Goal: Find specific page/section: Find specific page/section

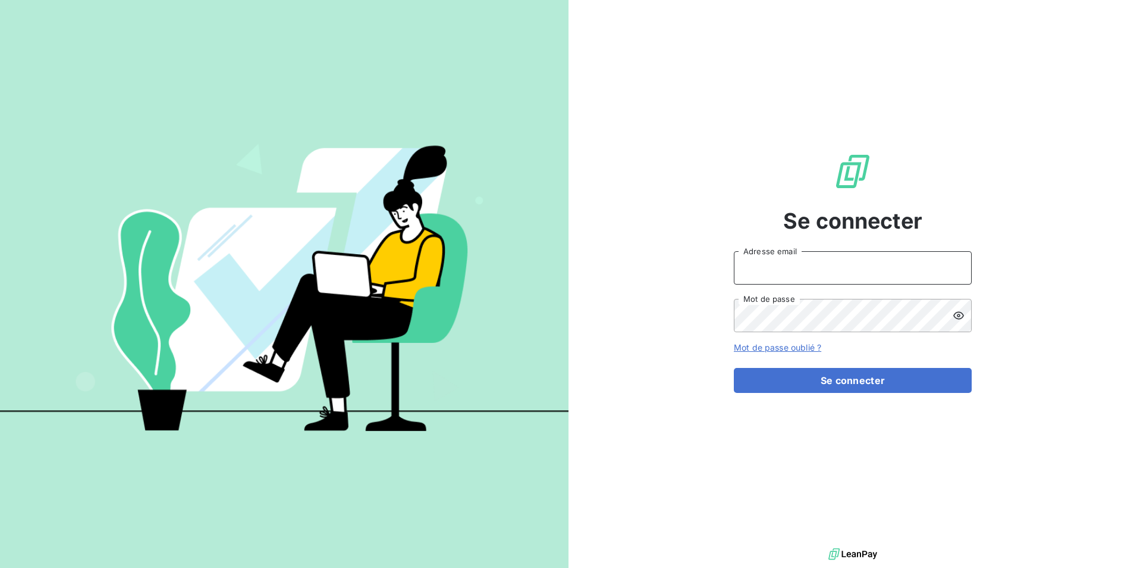
click at [795, 280] on input "Adresse email" at bounding box center [853, 267] width 238 height 33
type input "[PERSON_NAME][EMAIL_ADDRESS][DOMAIN_NAME]"
click at [629, 314] on div "Se connecter [PERSON_NAME][EMAIL_ADDRESS][DOMAIN_NAME] Adresse email Mot de pas…" at bounding box center [853, 272] width 569 height 545
click at [734, 368] on button "Se connecter" at bounding box center [853, 380] width 238 height 25
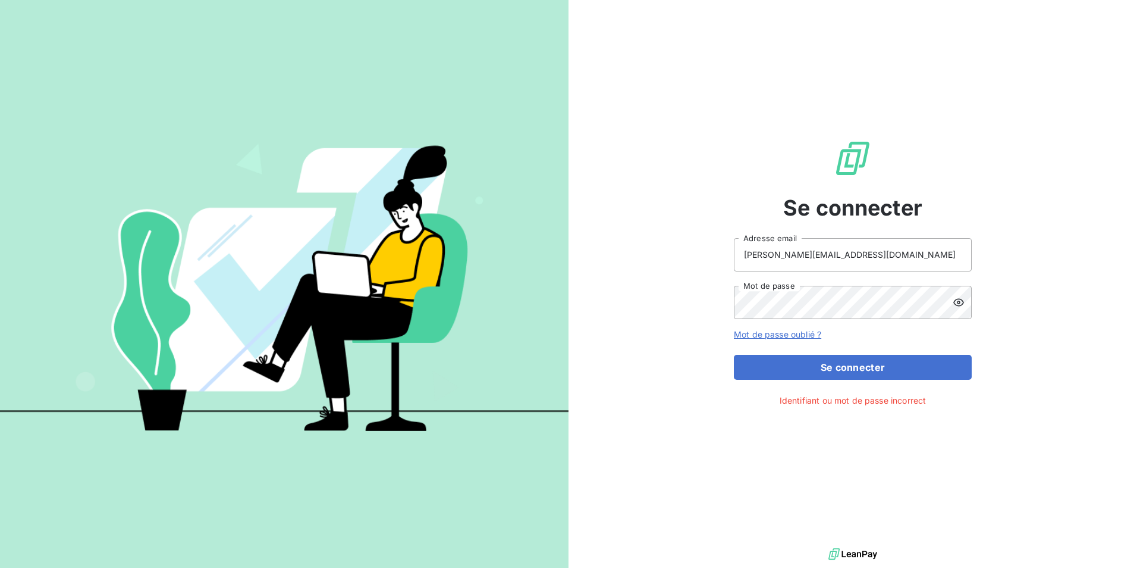
click at [956, 303] on icon at bounding box center [959, 302] width 12 height 12
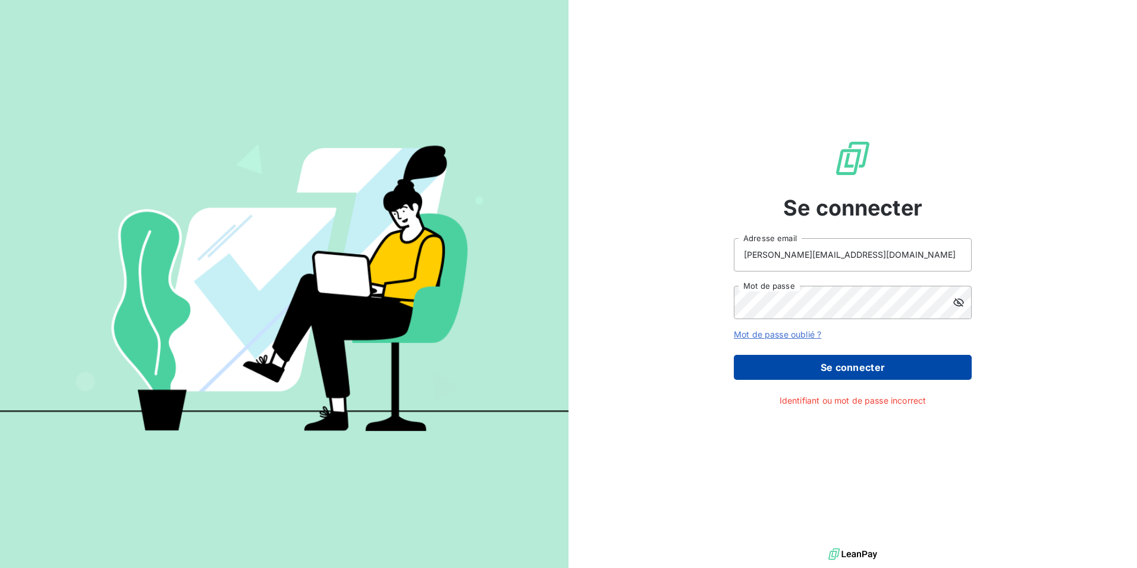
click at [854, 373] on button "Se connecter" at bounding box center [853, 367] width 238 height 25
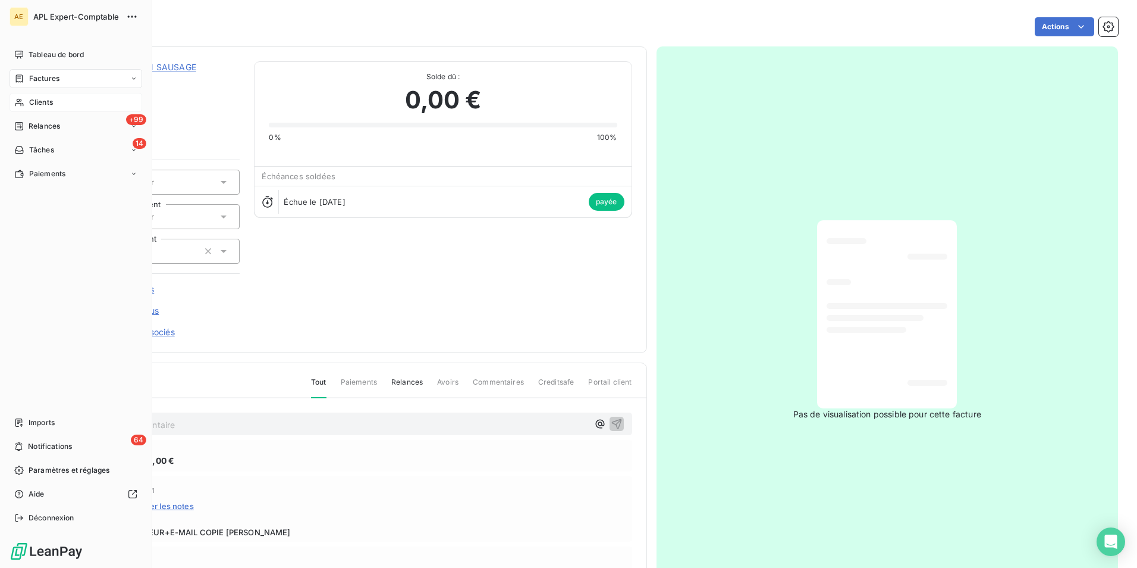
click at [34, 101] on span "Clients" at bounding box center [41, 102] width 24 height 11
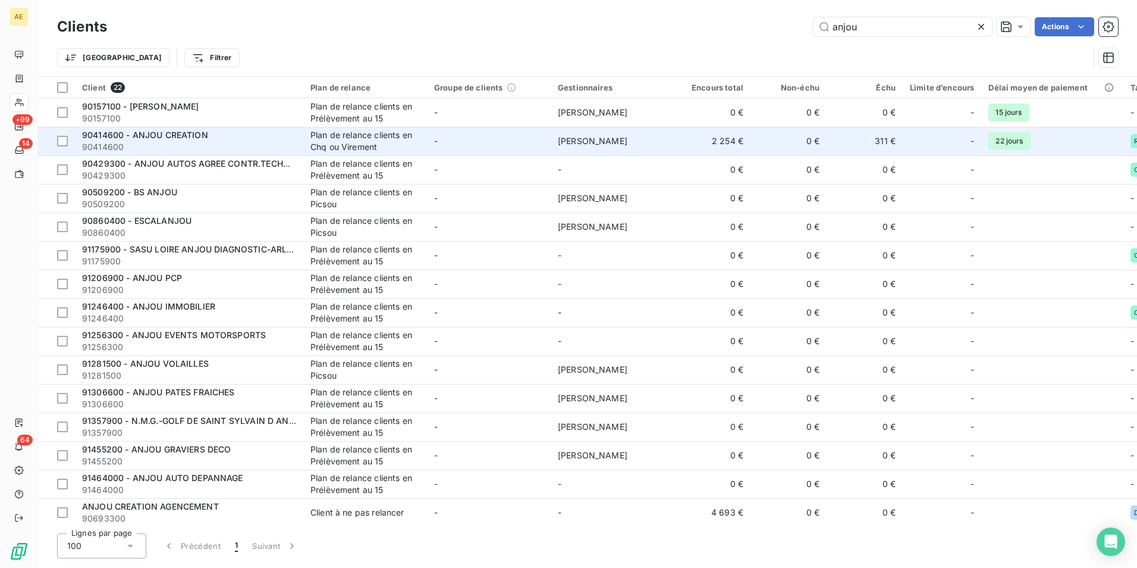
type input "anjou"
click at [354, 143] on div "Plan de relance clients en Chq ou Virement" at bounding box center [365, 141] width 109 height 24
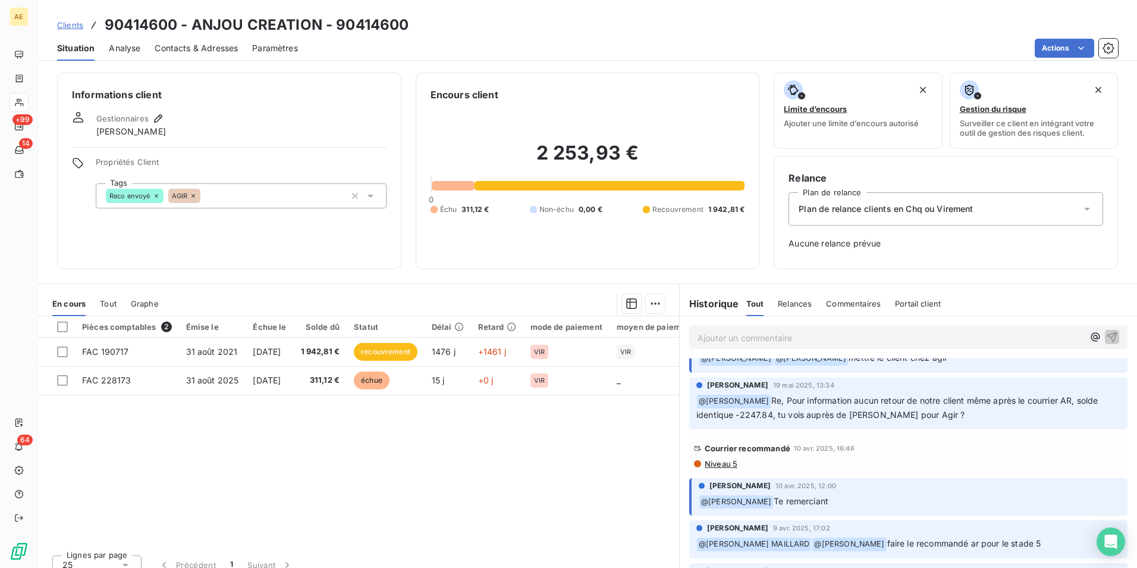
scroll to position [238, 0]
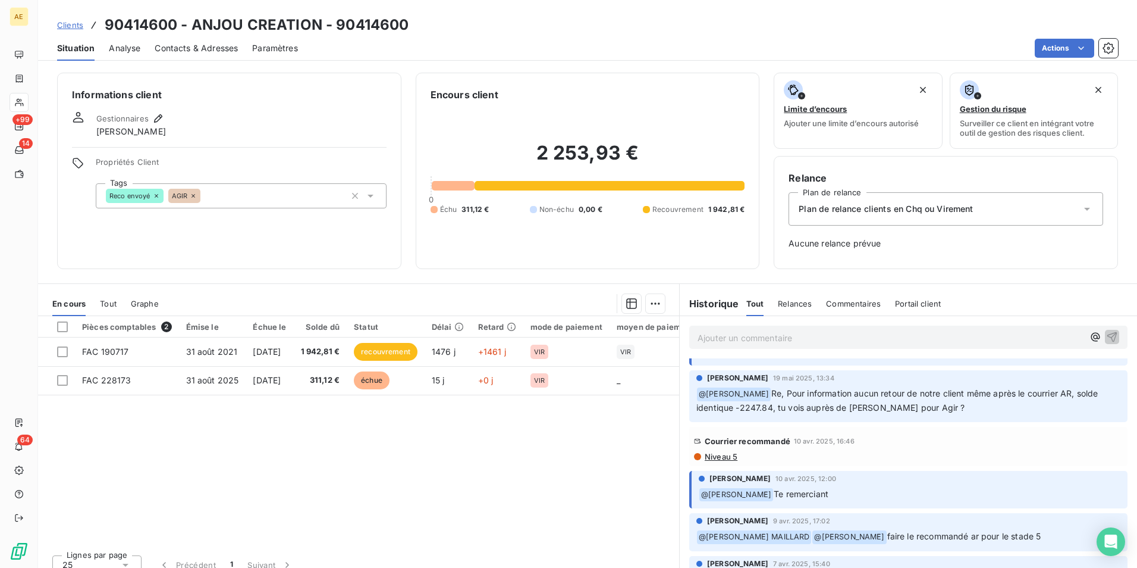
click at [726, 454] on span "Niveau 5" at bounding box center [721, 457] width 34 height 10
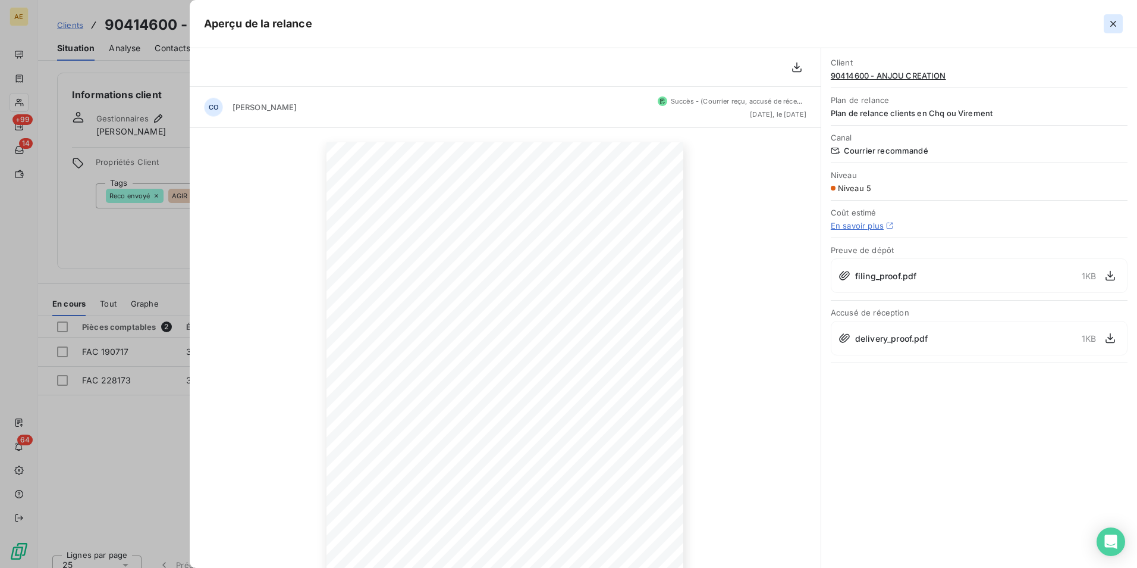
click at [1115, 20] on icon "button" at bounding box center [1114, 24] width 12 height 12
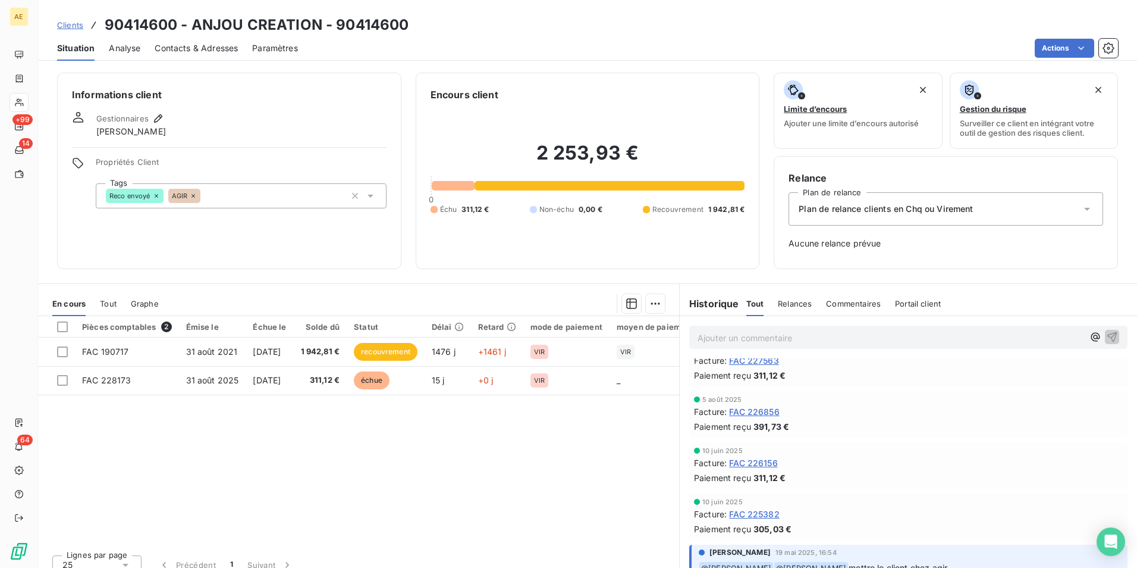
scroll to position [0, 0]
